Goal: Browse casually

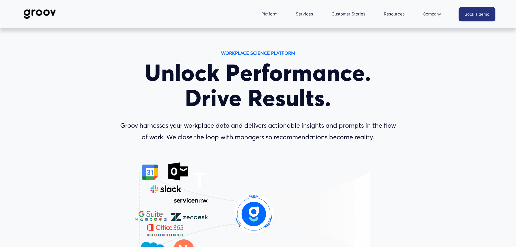
click at [123, 94] on h1 "Unlock Performance. Drive Results." at bounding box center [259, 85] width 284 height 50
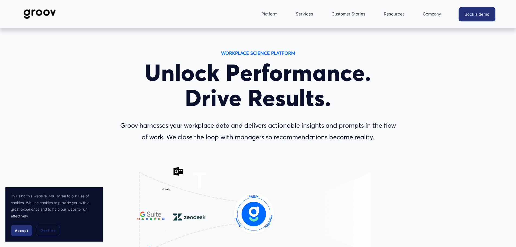
click at [311, 150] on div "WORKPLACE SCIENCE PLATFORM Unlock Performance. Drive Results. Groov harnesses y…" at bounding box center [258, 181] width 516 height 264
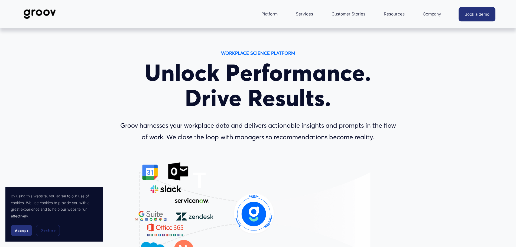
click at [185, 73] on h1 "Unlock Performance. Drive Results." at bounding box center [259, 85] width 284 height 50
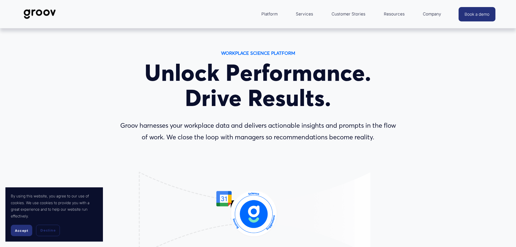
click at [239, 81] on h1 "Unlock Performance. Drive Results." at bounding box center [259, 85] width 284 height 50
